Goal: Task Accomplishment & Management: Complete application form

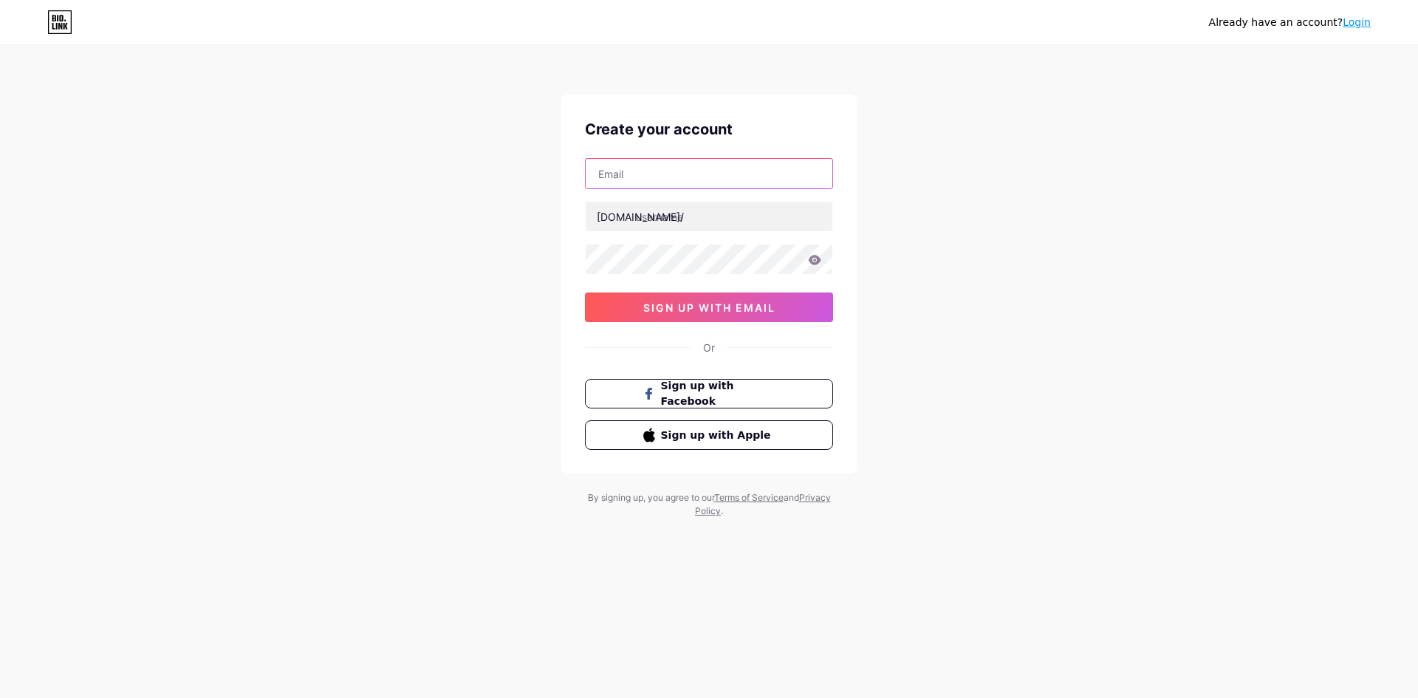
click at [687, 176] on input "text" at bounding box center [709, 174] width 247 height 30
type input "[EMAIL_ADDRESS][DOMAIN_NAME]"
click at [674, 223] on input "text" at bounding box center [709, 217] width 247 height 30
paste input "bcgame-[GEOGRAPHIC_DATA]"
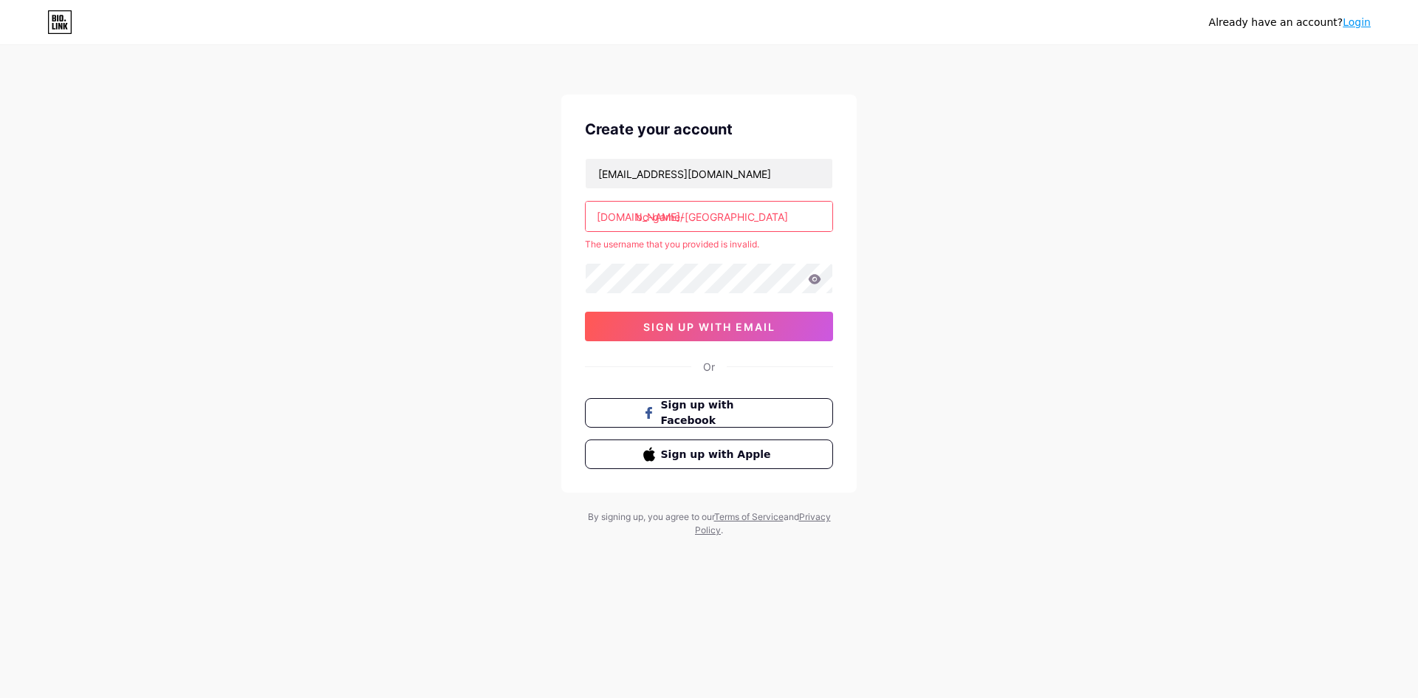
click at [685, 220] on input "bc-game-[GEOGRAPHIC_DATA]" at bounding box center [709, 217] width 247 height 30
click at [743, 230] on input "bc-gameindonesia_" at bounding box center [709, 217] width 247 height 30
drag, startPoint x: 653, startPoint y: 219, endPoint x: 655, endPoint y: 227, distance: 8.3
click at [652, 219] on input "bc-gameindonesia" at bounding box center [709, 217] width 247 height 30
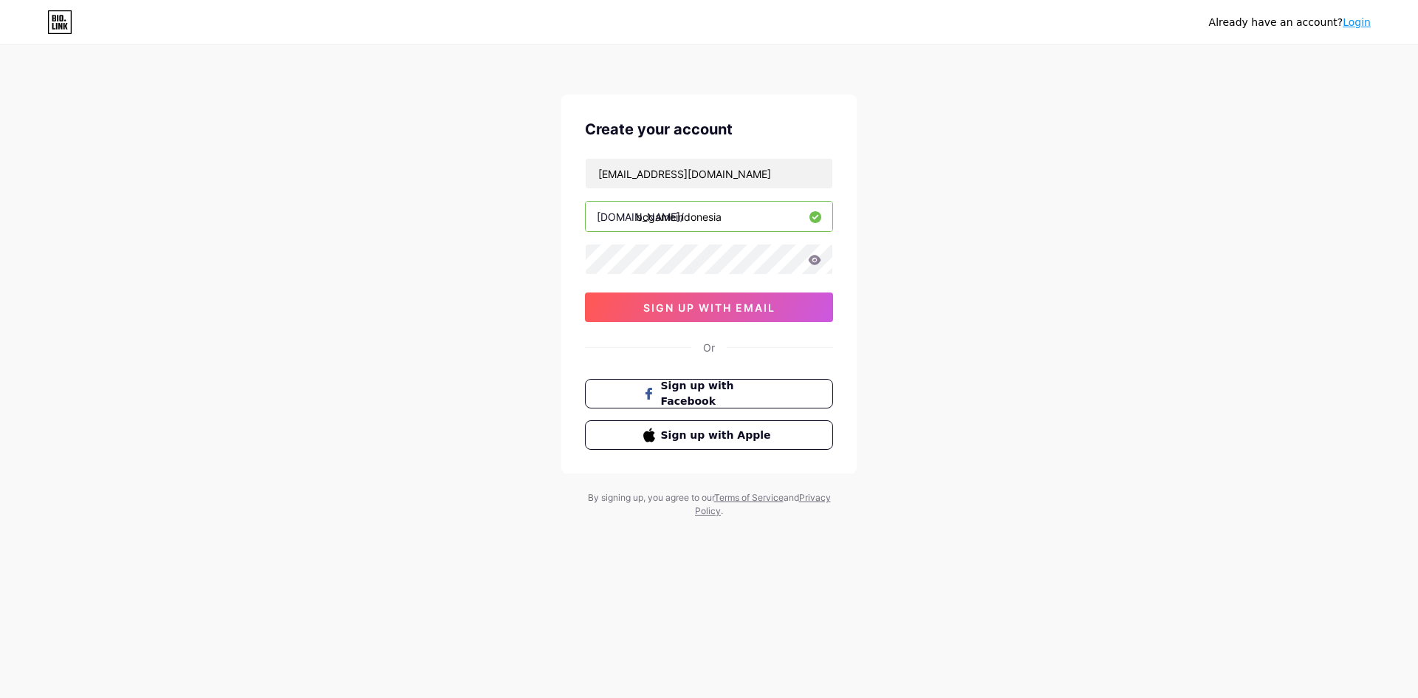
type input "bcgameindonesia"
click at [665, 293] on button "sign up with email" at bounding box center [709, 307] width 248 height 30
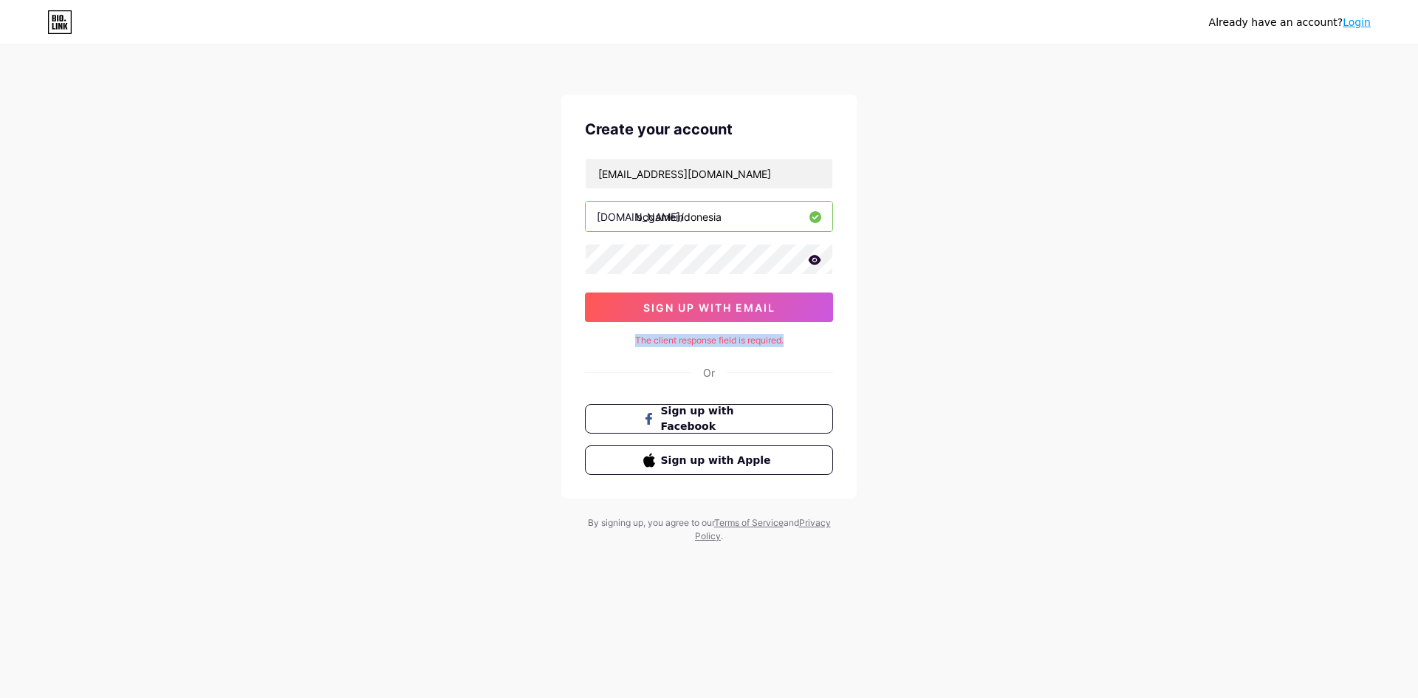
drag, startPoint x: 625, startPoint y: 338, endPoint x: 875, endPoint y: 340, distance: 249.6
click at [875, 340] on div "Already have an account? Login Create your account emma773011@gmail.com bio.lin…" at bounding box center [709, 295] width 1418 height 590
click at [814, 261] on icon at bounding box center [815, 260] width 13 height 10
click at [747, 306] on span "sign up with email" at bounding box center [709, 307] width 132 height 13
click at [712, 334] on div "E" at bounding box center [709, 340] width 248 height 13
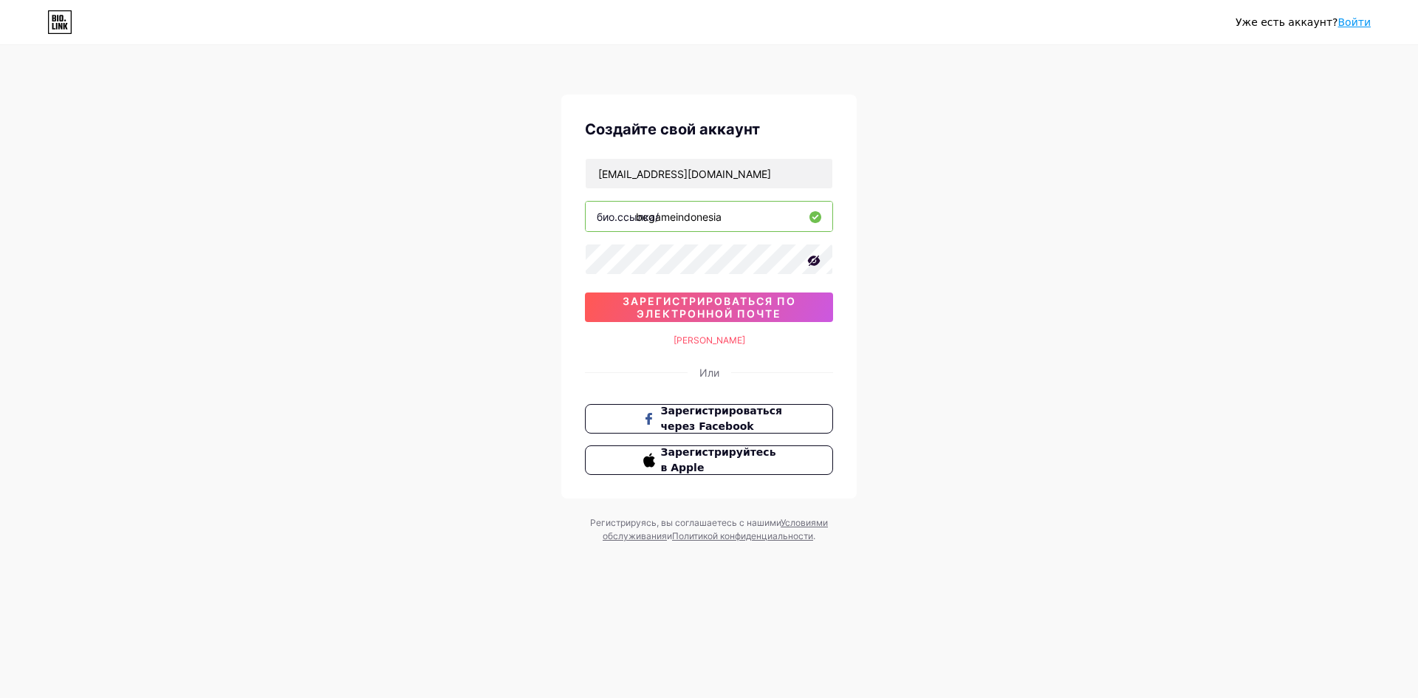
click at [1069, 238] on div "Уже есть аккаунт? Войти Создайте свой аккаунт emma773011@gmail.com био.ссылка/ …" at bounding box center [709, 295] width 1418 height 590
click at [726, 405] on font "Зарегистрироваться через Facebook" at bounding box center [721, 419] width 123 height 28
click at [729, 338] on div "Э" at bounding box center [709, 340] width 248 height 13
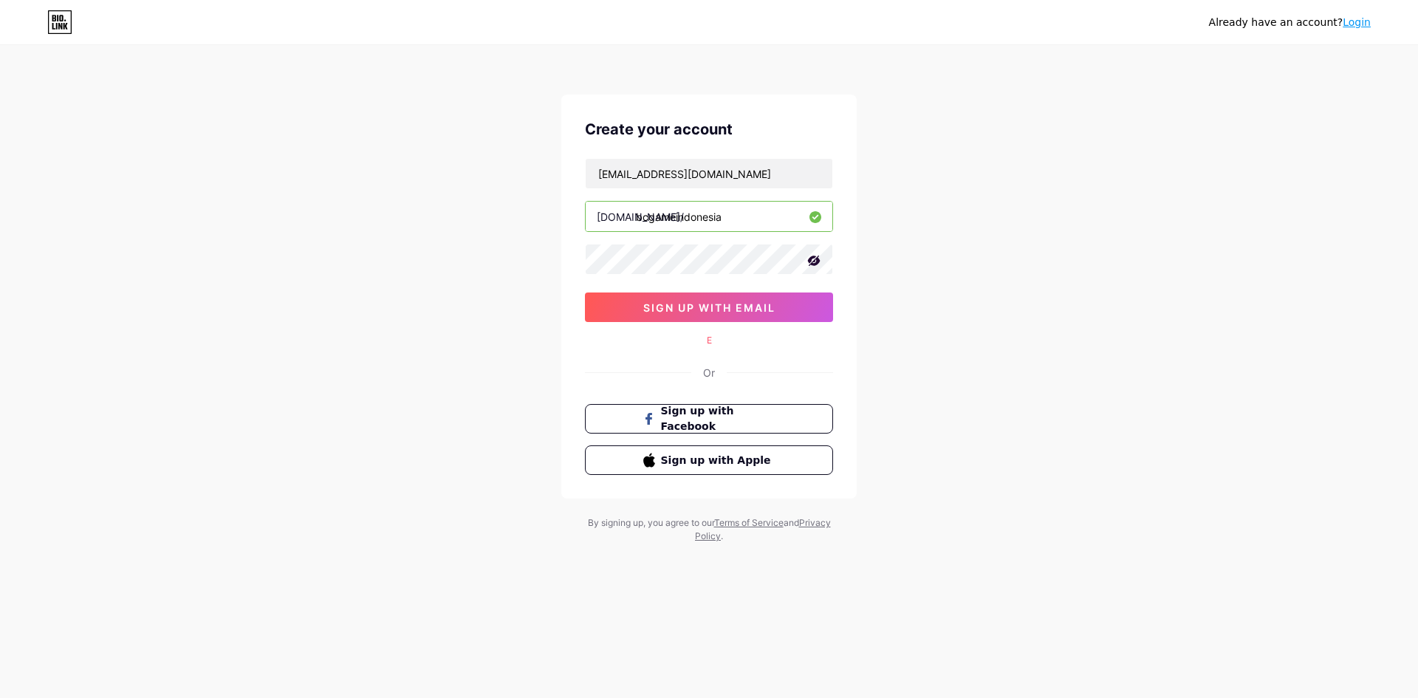
click at [727, 140] on div "Create your account emma773011@gmail.com bio.link/ bcgameindonesia sign up with…" at bounding box center [708, 297] width 295 height 404
click at [893, 118] on div "Already have an account? Login Create your account emma773011@gmail.com bio.lin…" at bounding box center [709, 295] width 1418 height 590
click at [701, 307] on span "sign up with email" at bounding box center [709, 307] width 132 height 13
click at [655, 303] on span "sign up with email" at bounding box center [709, 307] width 132 height 13
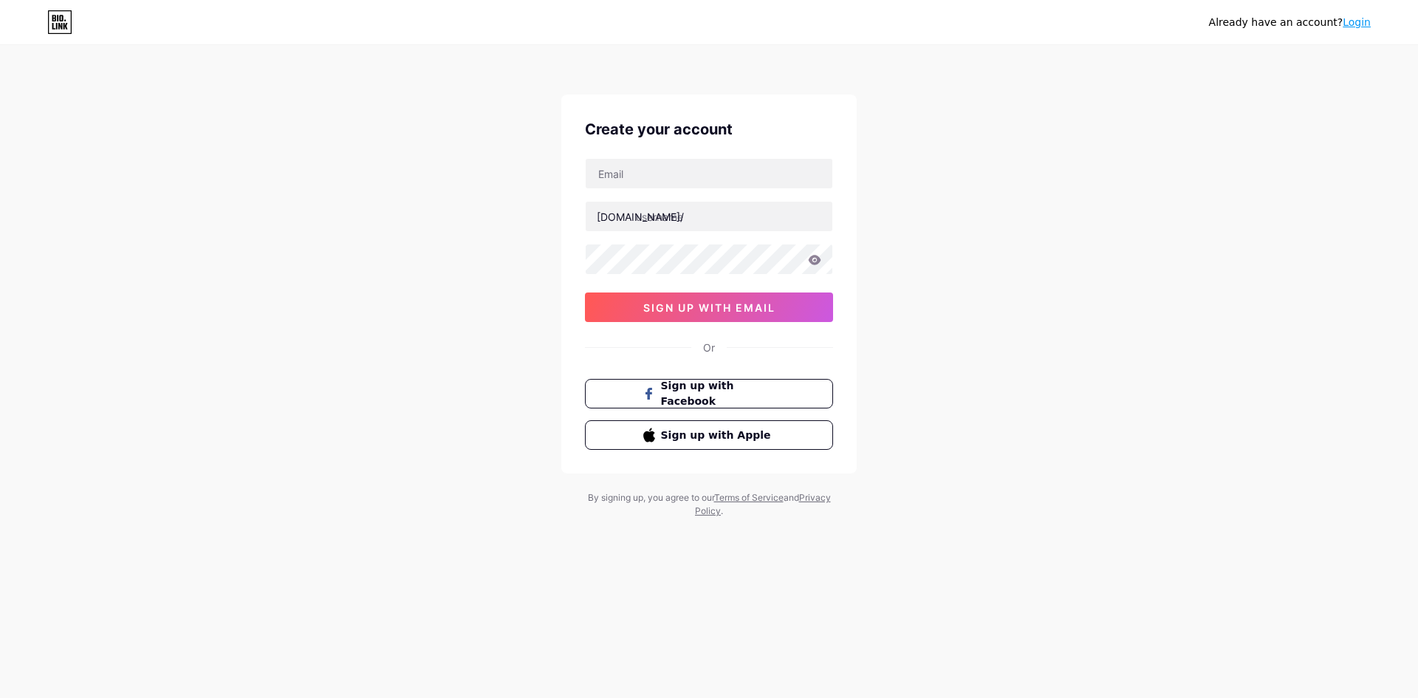
click at [1352, 27] on link "Login" at bounding box center [1356, 22] width 28 height 12
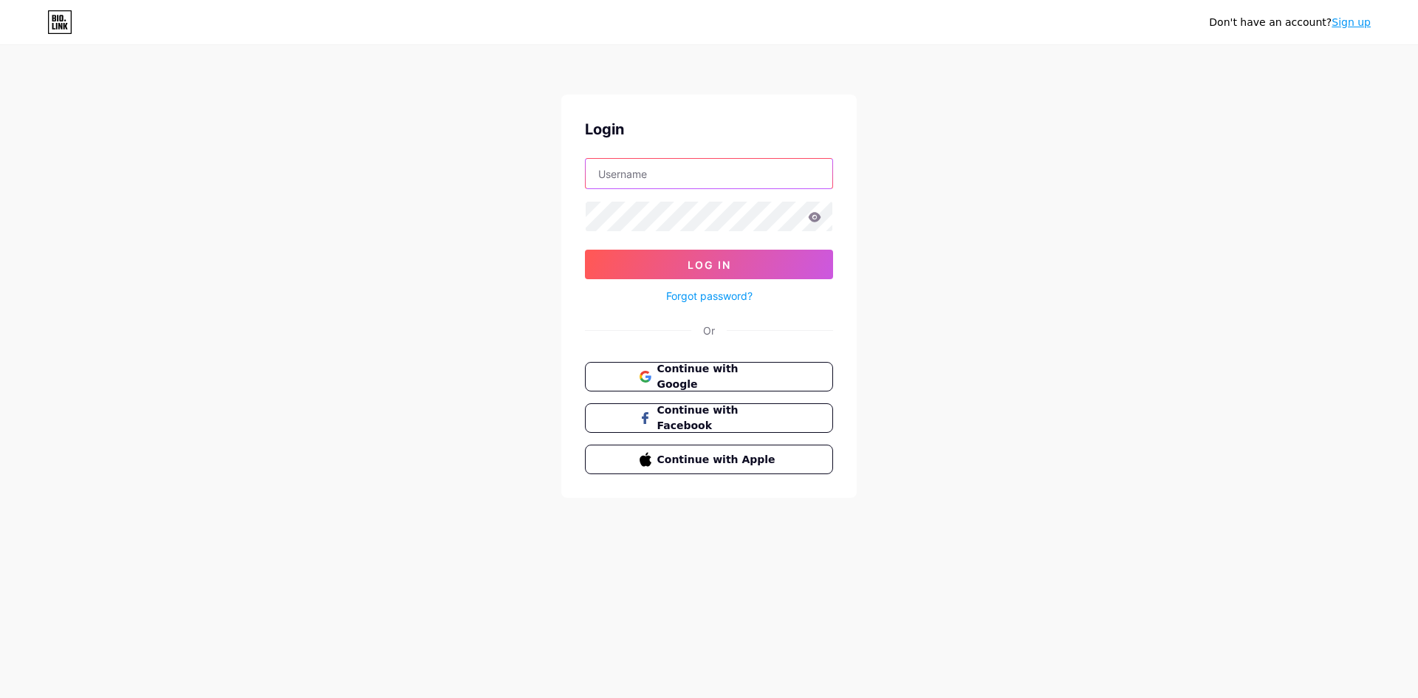
click at [648, 179] on input "text" at bounding box center [709, 174] width 247 height 30
click at [1351, 25] on link "Sign up" at bounding box center [1350, 22] width 39 height 12
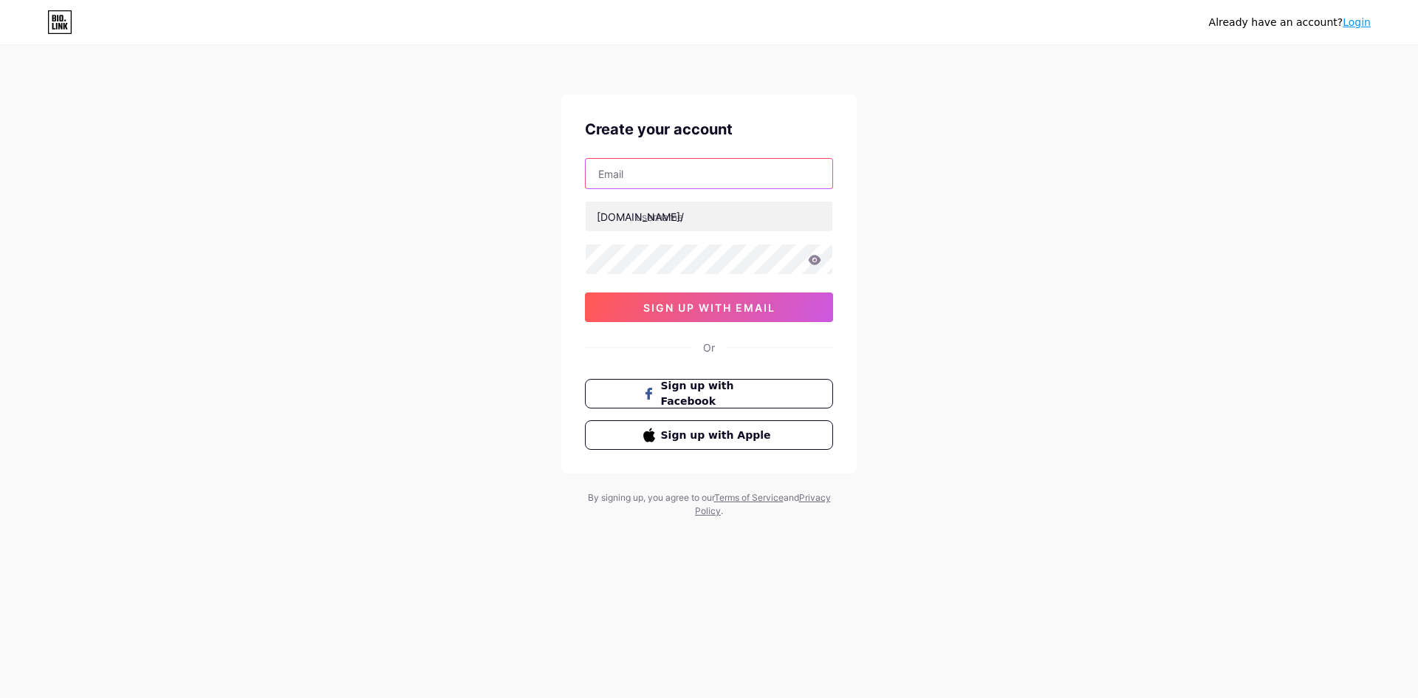
click at [659, 177] on input "text" at bounding box center [709, 174] width 247 height 30
type input "[EMAIL_ADDRESS][DOMAIN_NAME]"
click at [690, 216] on input "text" at bounding box center [709, 217] width 247 height 30
click at [738, 226] on input "text" at bounding box center [709, 217] width 247 height 30
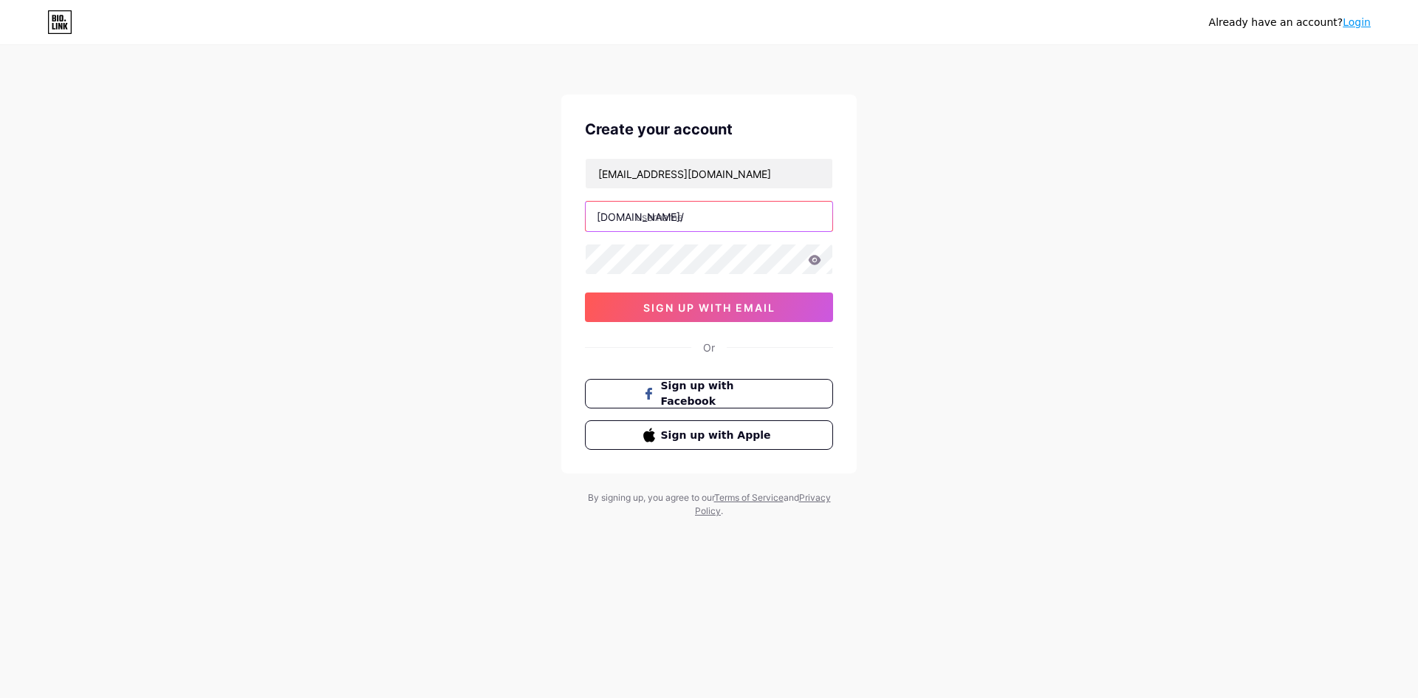
paste input "bcgame-[GEOGRAPHIC_DATA]"
click at [678, 226] on input "bc-game-[GEOGRAPHIC_DATA]" at bounding box center [709, 217] width 247 height 30
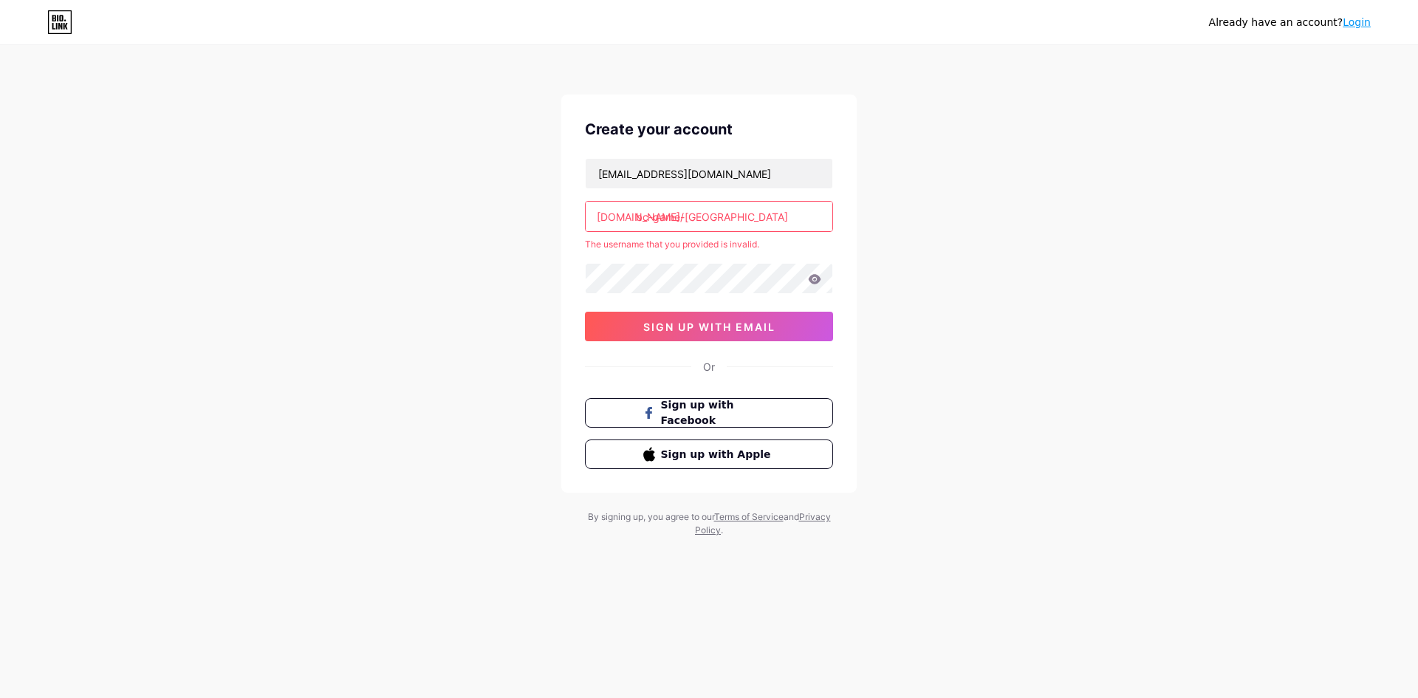
click at [693, 214] on input "bc-game-[GEOGRAPHIC_DATA]" at bounding box center [709, 217] width 247 height 30
click at [683, 221] on input "bc-game-[GEOGRAPHIC_DATA]" at bounding box center [709, 217] width 247 height 30
click at [657, 218] on input "bc-gameindonesia" at bounding box center [709, 217] width 247 height 30
click at [653, 216] on input "bc-gameindonesia" at bounding box center [709, 217] width 247 height 30
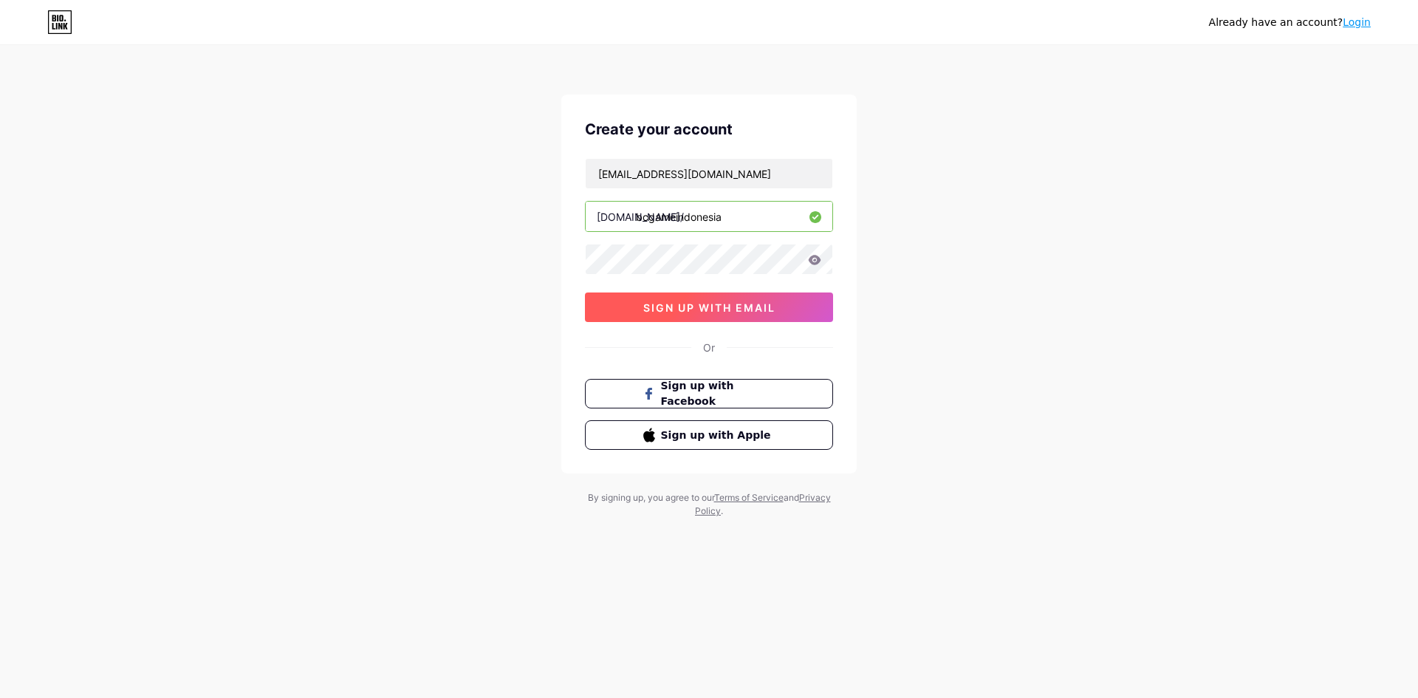
type input "bcgameindonesia"
click at [761, 315] on button "sign up with email" at bounding box center [709, 307] width 248 height 30
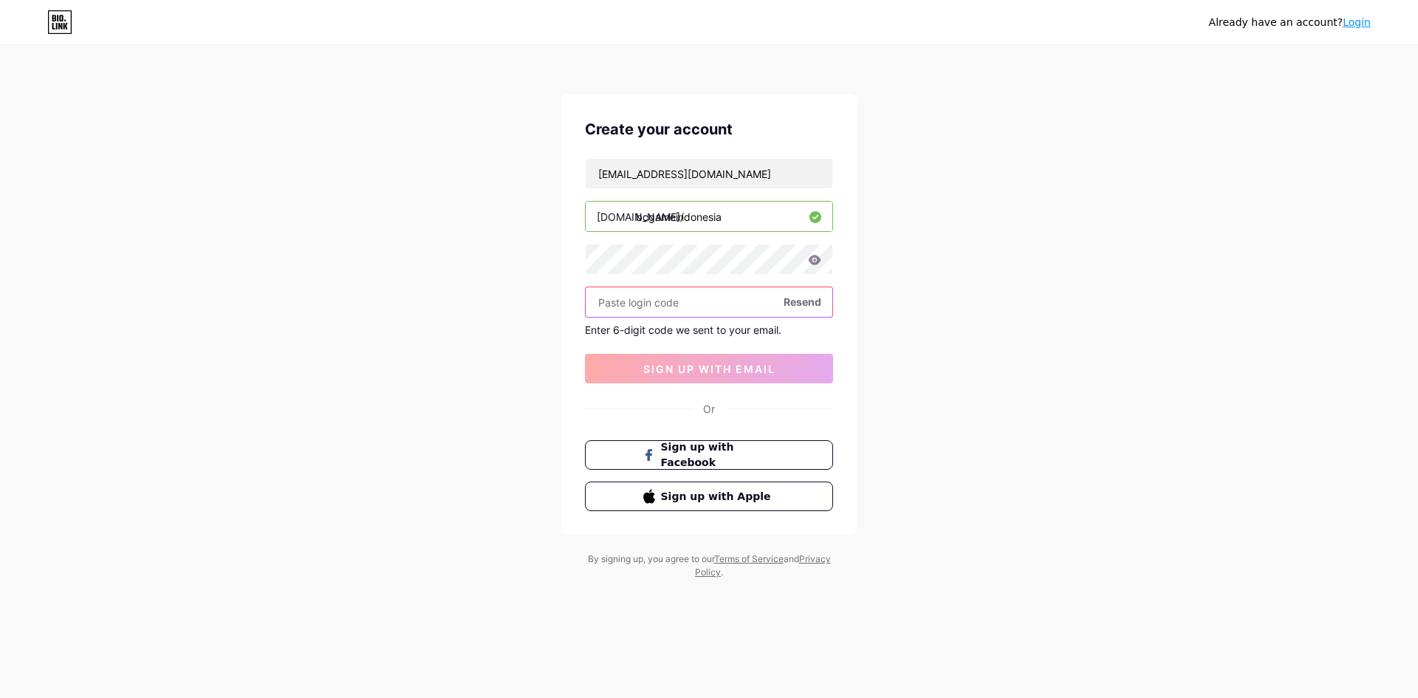
paste input "324285"
type input "324285"
click at [756, 386] on div "Create your account [EMAIL_ADDRESS][DOMAIN_NAME] [DOMAIN_NAME]/ bcgameindonesia…" at bounding box center [708, 315] width 295 height 440
click at [745, 366] on span "sign up with email" at bounding box center [709, 369] width 132 height 13
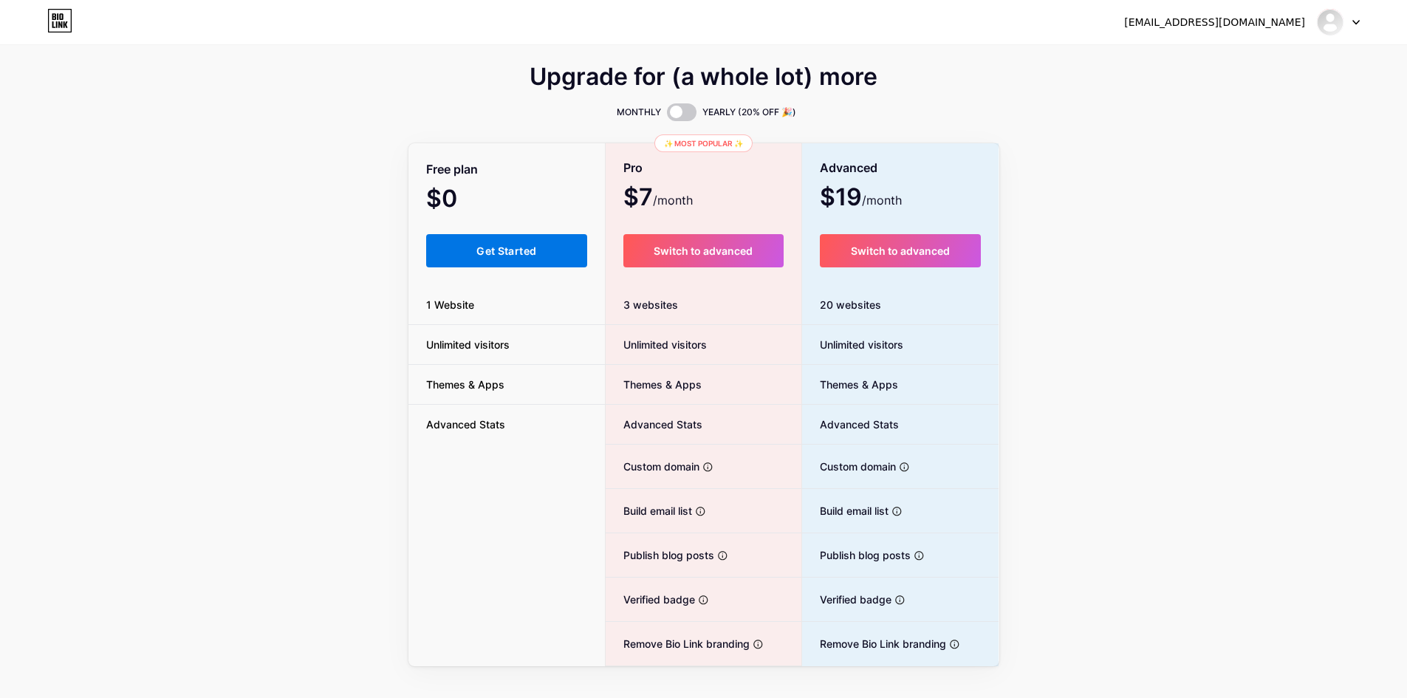
click at [502, 246] on span "Get Started" at bounding box center [506, 250] width 60 height 13
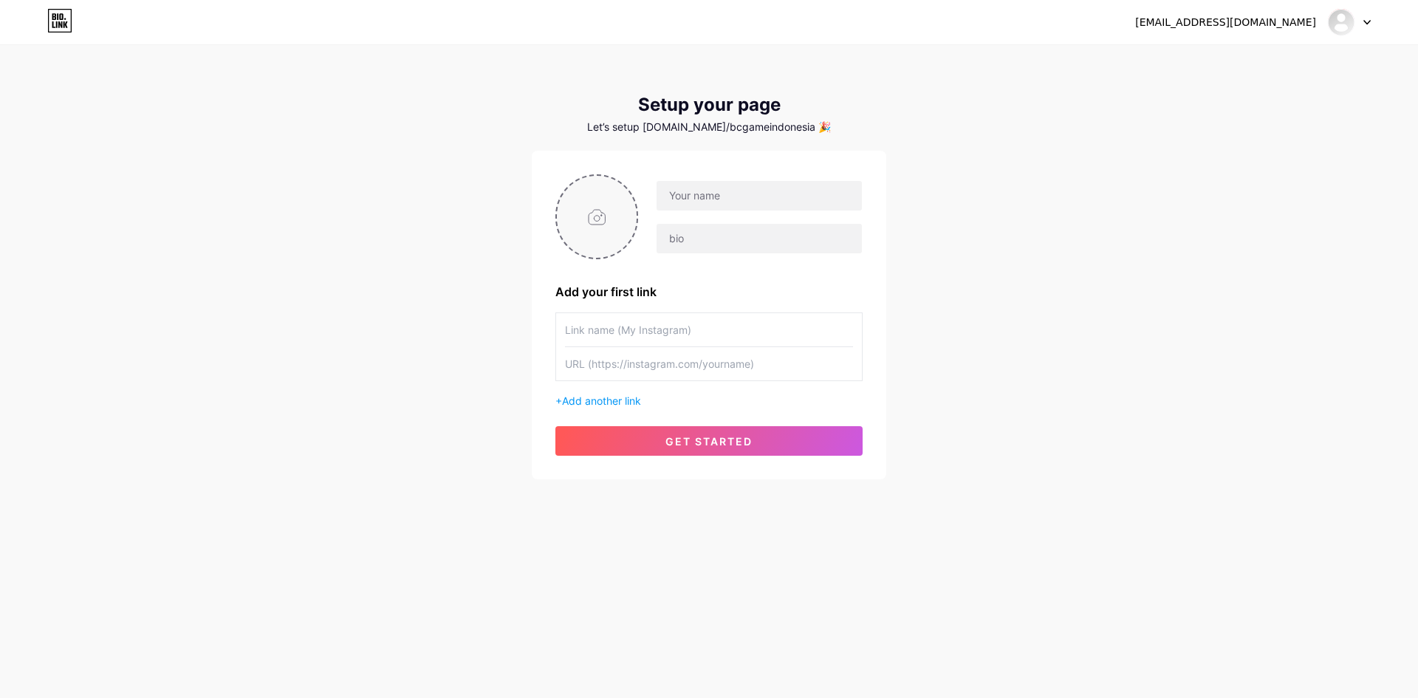
click at [608, 205] on input "file" at bounding box center [597, 217] width 80 height 82
type input "C:\fakepath\bcgamelogo.png"
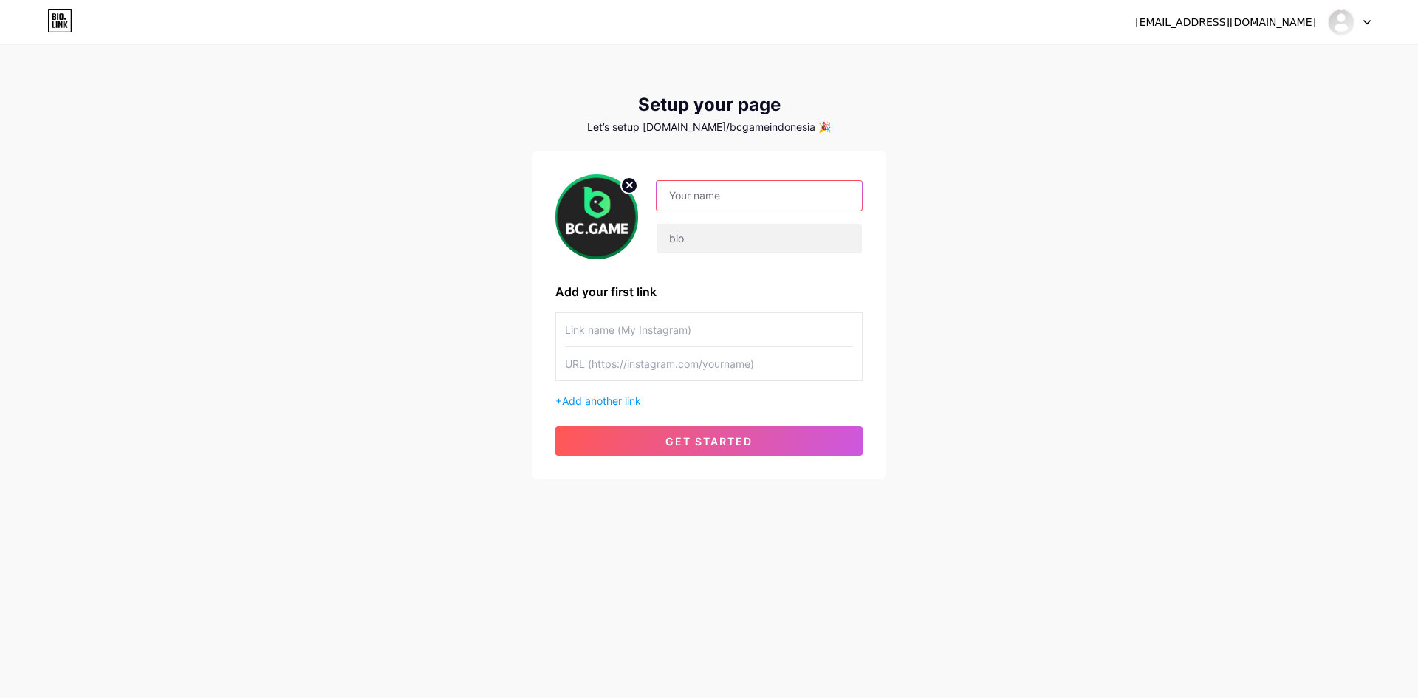
click at [742, 200] on input "text" at bounding box center [758, 196] width 205 height 30
click at [687, 237] on input "text" at bounding box center [758, 239] width 205 height 30
click at [685, 204] on input "text" at bounding box center [758, 196] width 205 height 30
paste input "bc-game-[GEOGRAPHIC_DATA]"
click at [718, 193] on input "bc-game-[GEOGRAPHIC_DATA]" at bounding box center [758, 196] width 205 height 30
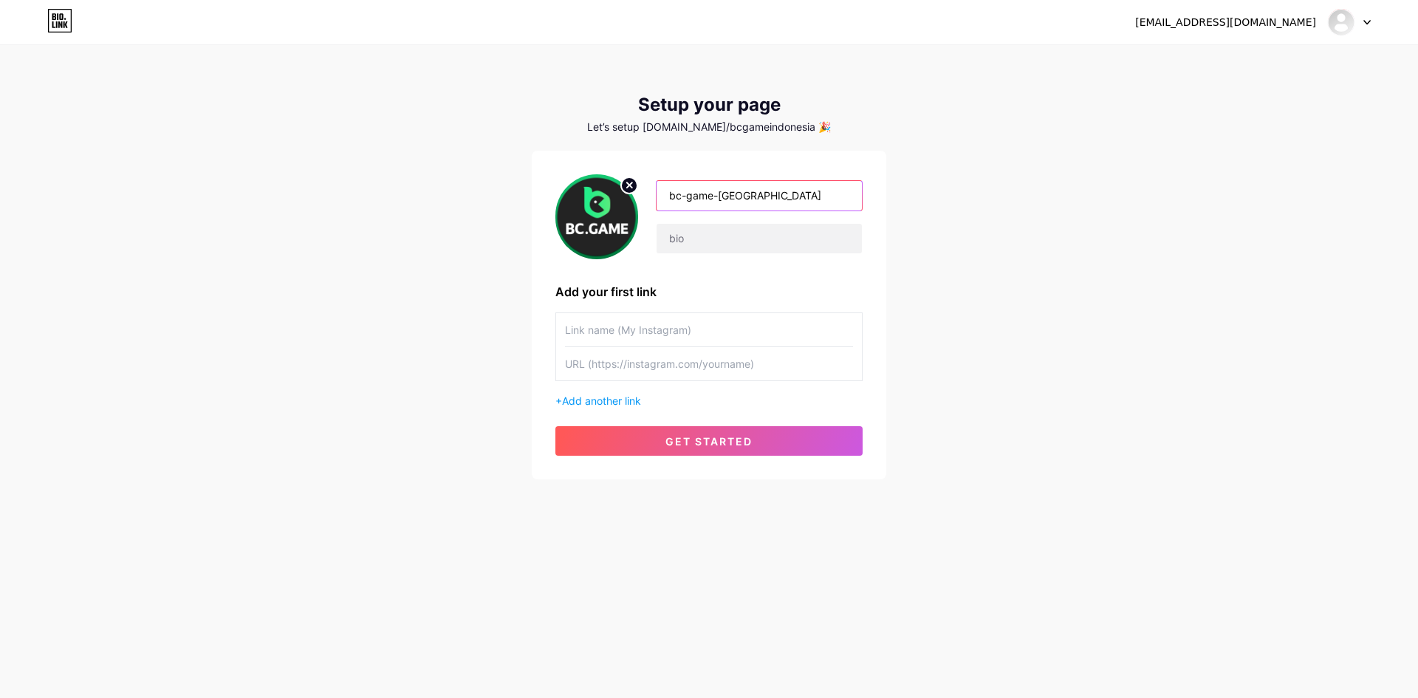
click at [722, 199] on input "bc-game-[GEOGRAPHIC_DATA]" at bounding box center [758, 196] width 205 height 30
click at [711, 197] on input "bc-gameIndonesia" at bounding box center [758, 196] width 205 height 30
click at [690, 194] on input "bc-game Indonesia" at bounding box center [758, 196] width 205 height 30
type input "BC Game Indonesia"
click at [712, 226] on input "text" at bounding box center [758, 239] width 205 height 30
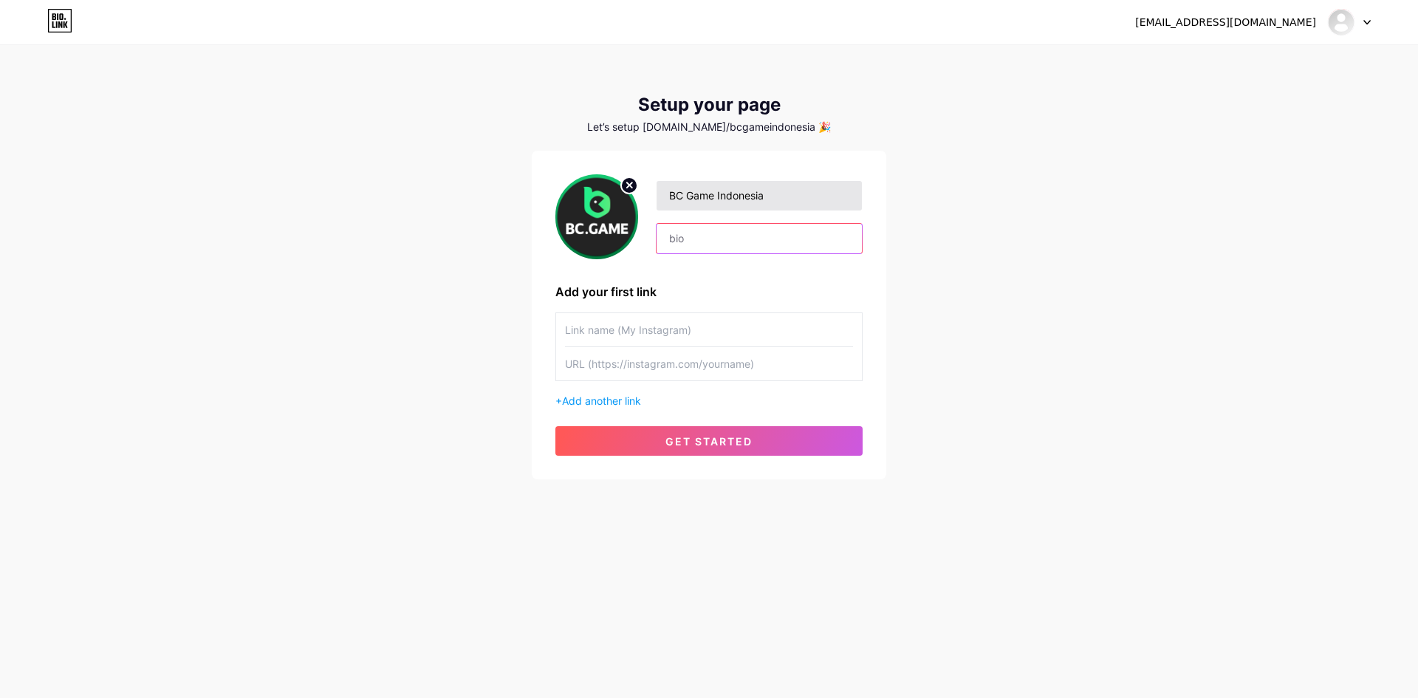
paste input "[DOMAIN_NAME] Indonesia is a localized version of [DOMAIN_NAME] for [DEMOGRAPHI…"
type input "[DOMAIN_NAME] Indonesia is a localized version of [DOMAIN_NAME] for [DEMOGRAPHI…"
click at [665, 337] on input "text" at bounding box center [709, 329] width 288 height 33
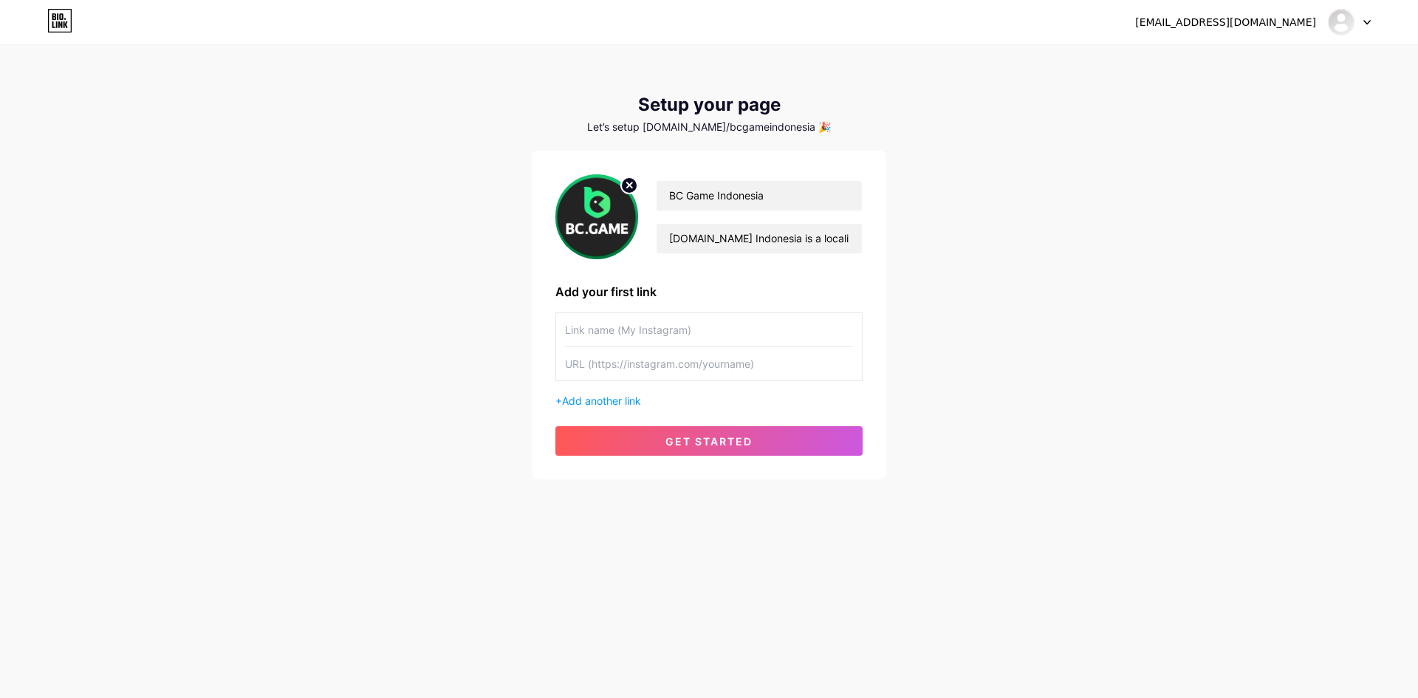
click at [721, 372] on input "text" at bounding box center [709, 363] width 288 height 33
paste input "[URL][DOMAIN_NAME]"
type input "[URL][DOMAIN_NAME]"
click at [678, 329] on input "text" at bounding box center [709, 329] width 288 height 33
drag, startPoint x: 770, startPoint y: 198, endPoint x: 577, endPoint y: 213, distance: 194.0
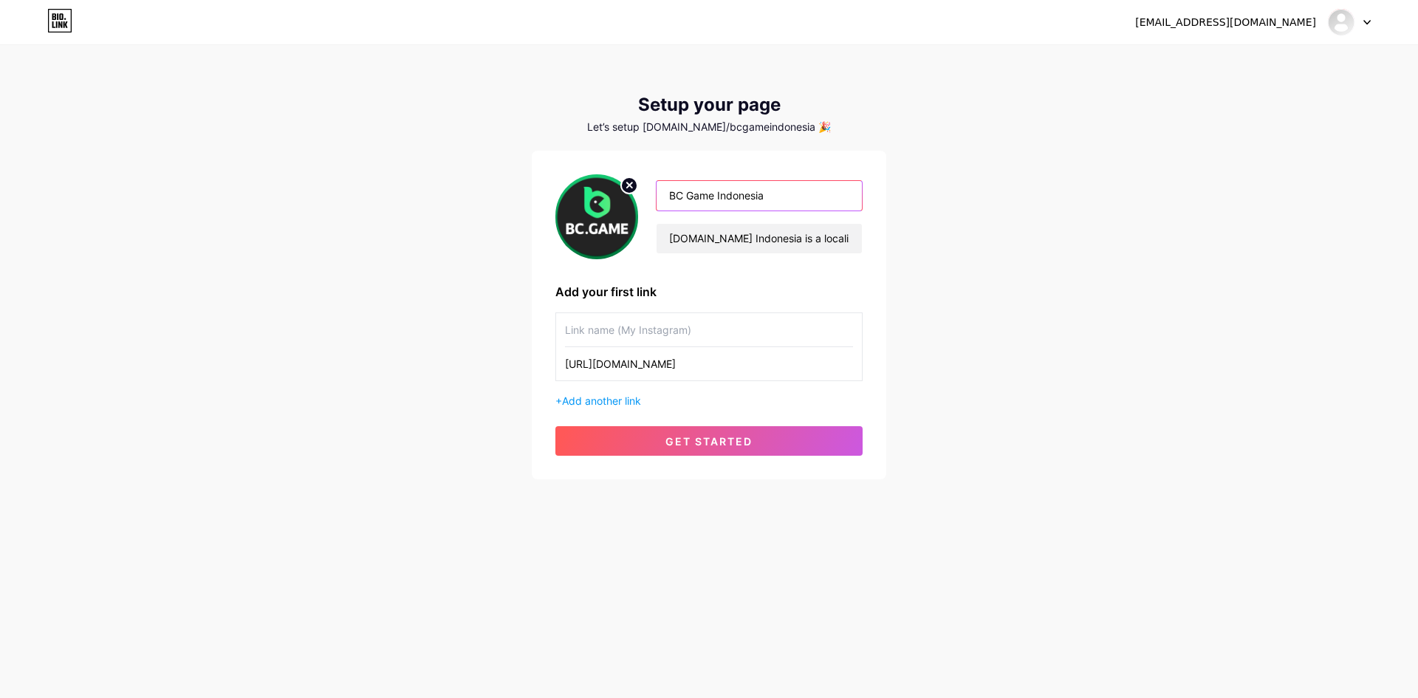
click at [577, 213] on div "BC Game Indonesia [DOMAIN_NAME] Indonesia is a localized version of [DOMAIN_NAM…" at bounding box center [708, 216] width 307 height 85
click at [673, 319] on input "text" at bounding box center [709, 329] width 288 height 33
paste input "BC Game Indonesia"
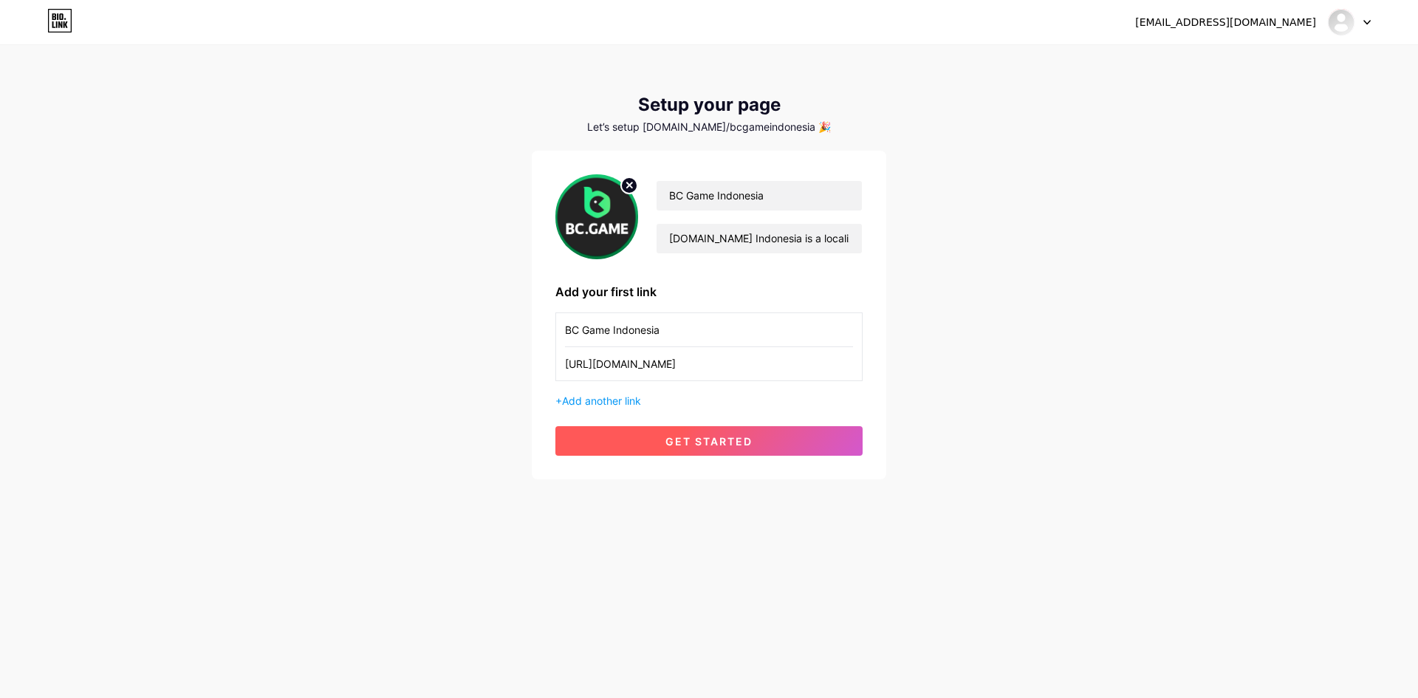
type input "BC Game Indonesia"
click at [673, 447] on span "get started" at bounding box center [708, 441] width 87 height 13
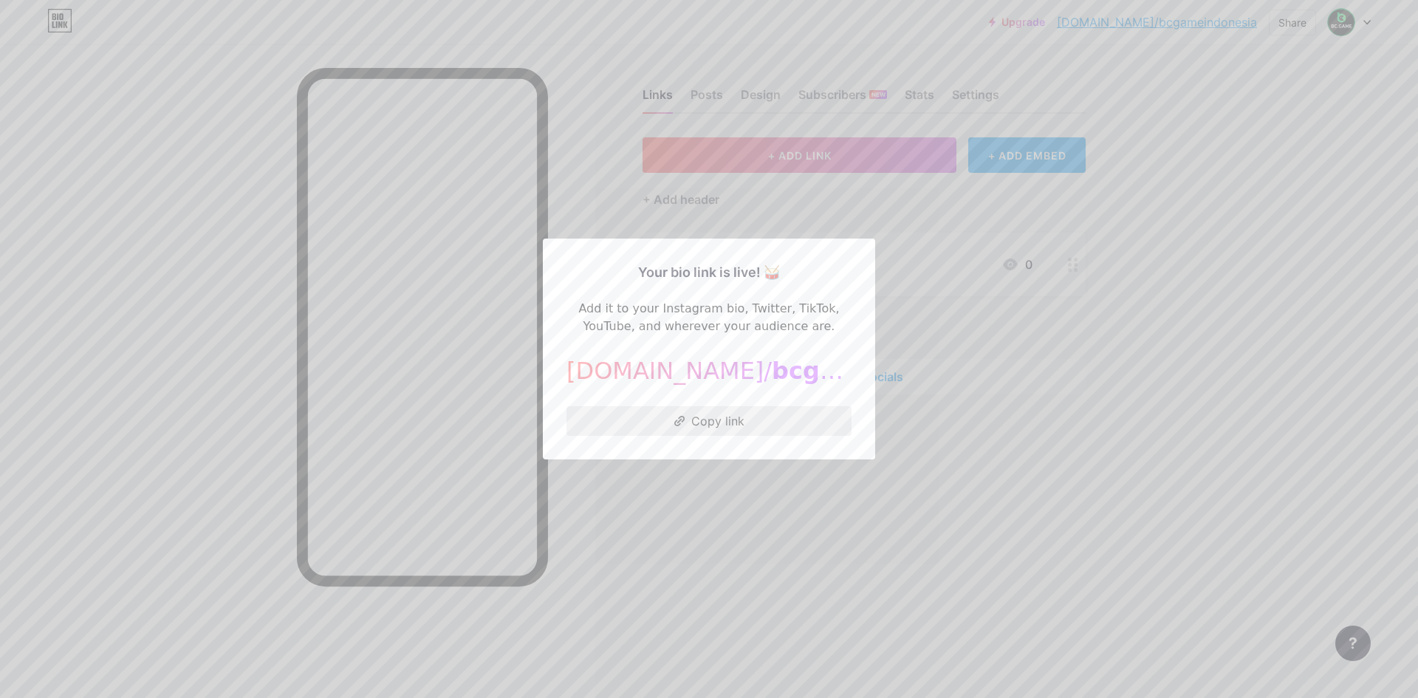
click at [653, 411] on button "Copy link" at bounding box center [708, 421] width 285 height 30
click at [668, 422] on button "Copy link" at bounding box center [708, 421] width 285 height 30
